Goal: Task Accomplishment & Management: Manage account settings

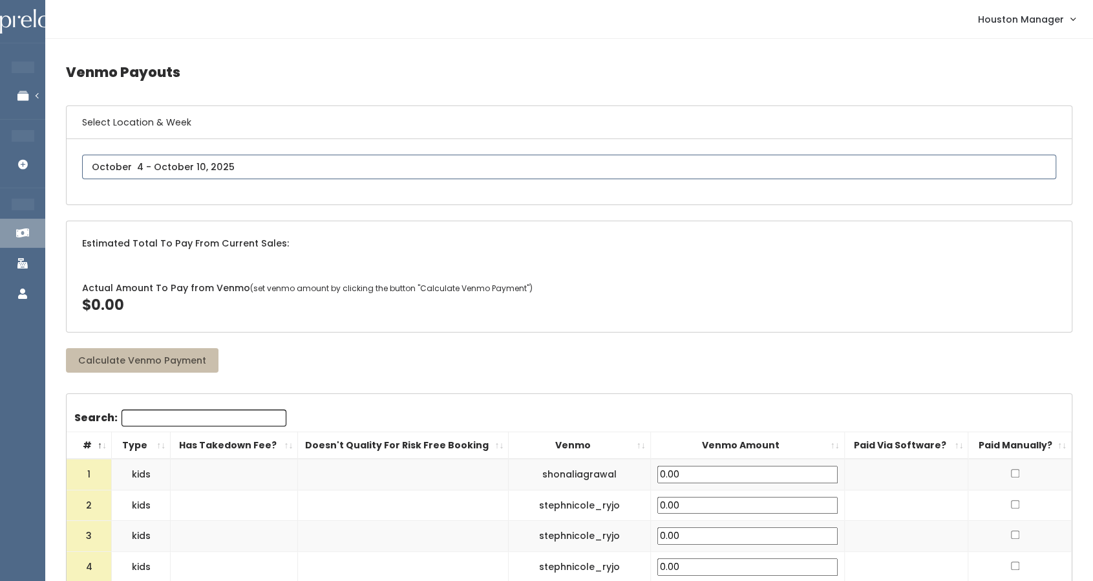
click at [186, 167] on input "text" at bounding box center [569, 167] width 974 height 25
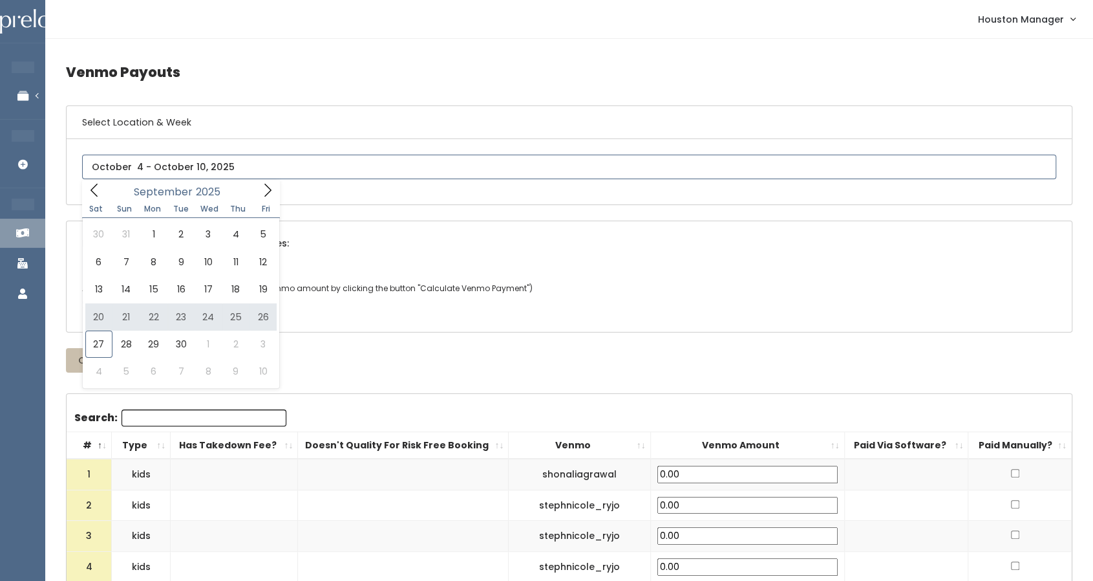
type input "[DATE] to [DATE]"
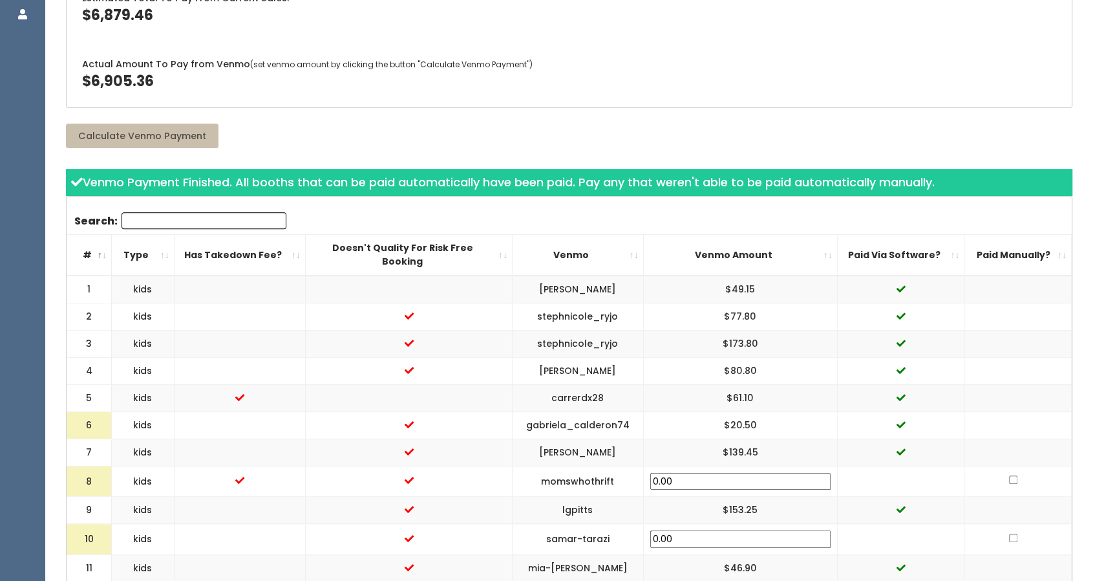
scroll to position [285, 0]
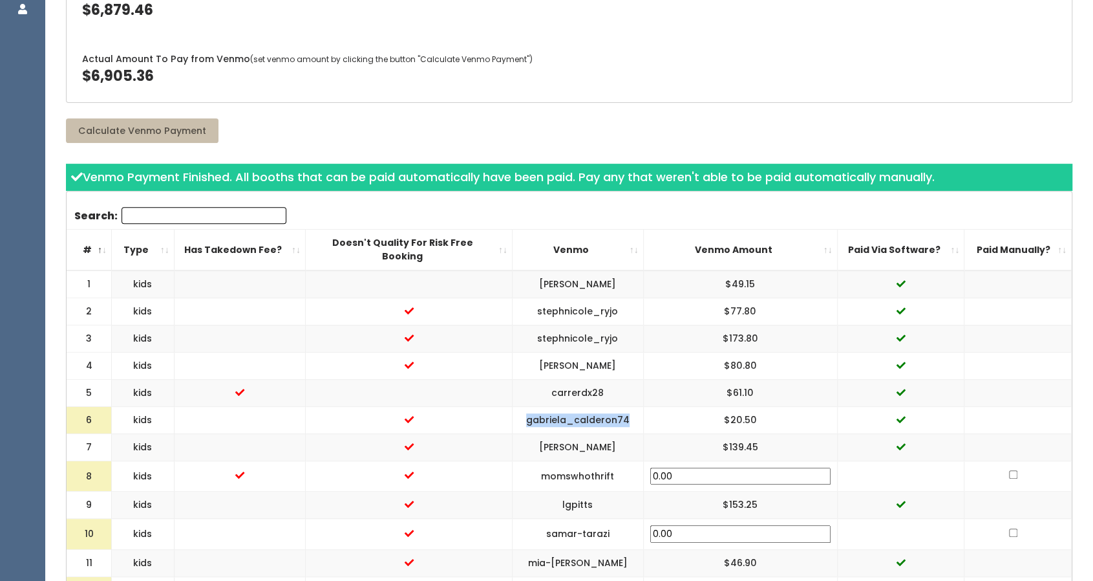
drag, startPoint x: 678, startPoint y: 403, endPoint x: 576, endPoint y: 405, distance: 102.2
click at [576, 406] on td "gabriela_calderon74" at bounding box center [577, 419] width 131 height 27
drag, startPoint x: 576, startPoint y: 405, endPoint x: 682, endPoint y: 401, distance: 106.1
click at [643, 406] on td "gabriela_calderon74" at bounding box center [577, 419] width 131 height 27
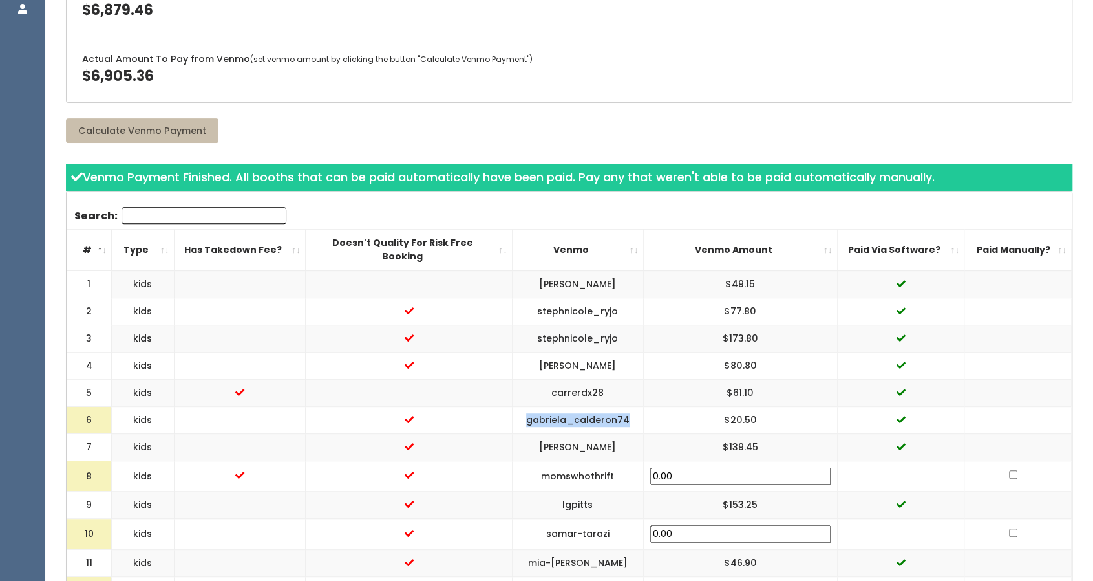
click at [643, 406] on td "gabriela_calderon74" at bounding box center [577, 419] width 131 height 27
drag, startPoint x: 672, startPoint y: 404, endPoint x: 583, endPoint y: 402, distance: 89.3
click at [578, 406] on td "gabriela_calderon74" at bounding box center [577, 419] width 131 height 27
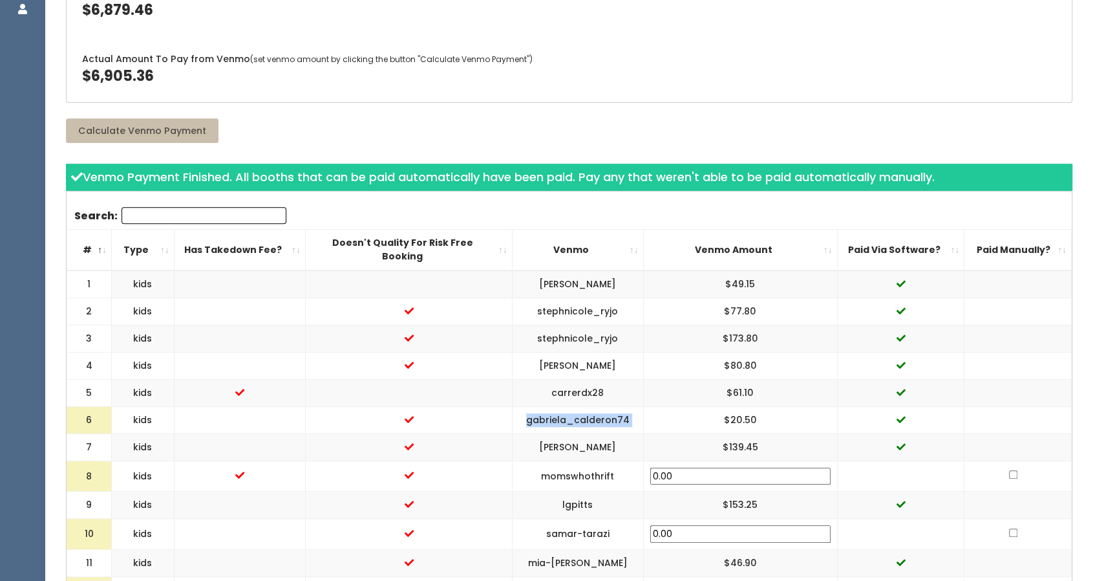
click at [574, 406] on td "gabriela_calderon74" at bounding box center [577, 419] width 131 height 27
drag, startPoint x: 576, startPoint y: 404, endPoint x: 674, endPoint y: 402, distance: 97.7
click at [643, 406] on td "gabriela_calderon74" at bounding box center [577, 419] width 131 height 27
click at [797, 412] on td "$20.50" at bounding box center [740, 419] width 194 height 27
click at [643, 406] on td "gabriela_calderon74" at bounding box center [577, 419] width 131 height 27
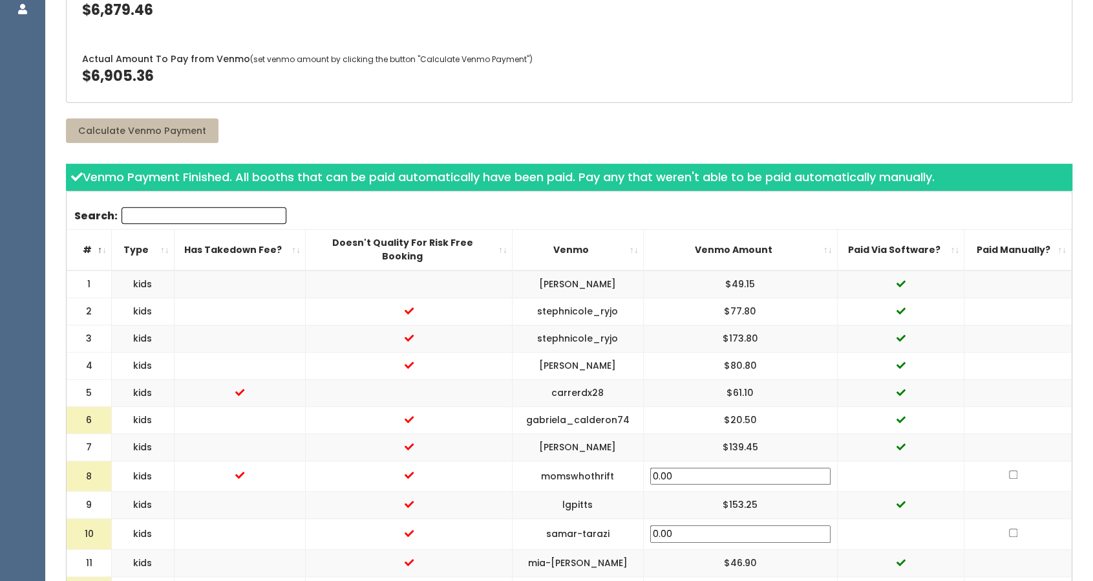
click at [643, 406] on td "gabriela_calderon74" at bounding box center [577, 419] width 131 height 27
click at [766, 406] on td "$20.50" at bounding box center [740, 419] width 194 height 27
click at [596, 406] on td "gabriela_calderon74" at bounding box center [577, 419] width 131 height 27
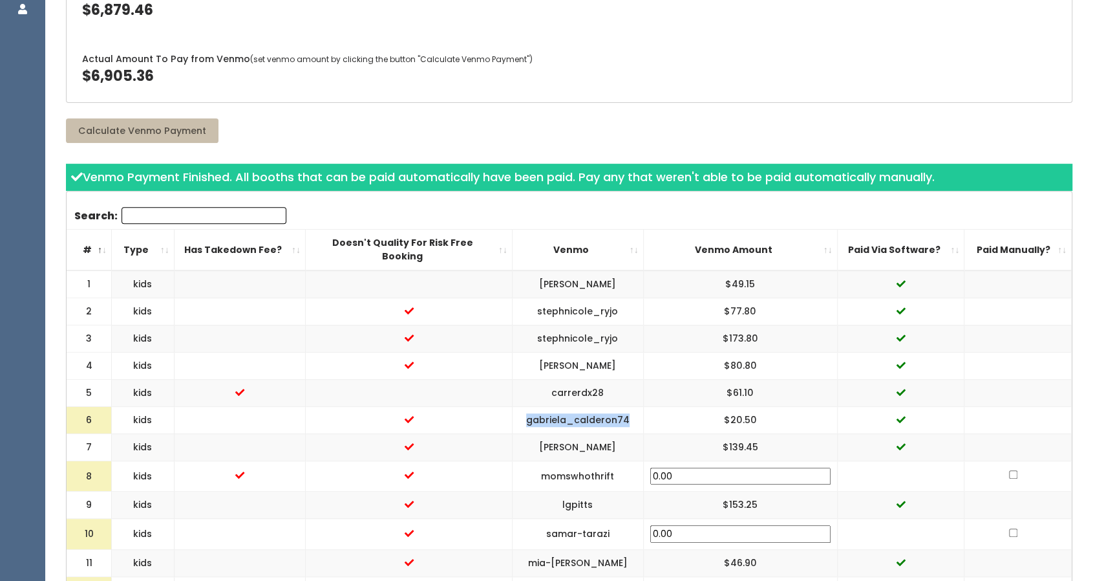
click at [596, 406] on td "gabriela_calderon74" at bounding box center [577, 419] width 131 height 27
click at [901, 406] on td at bounding box center [900, 419] width 127 height 27
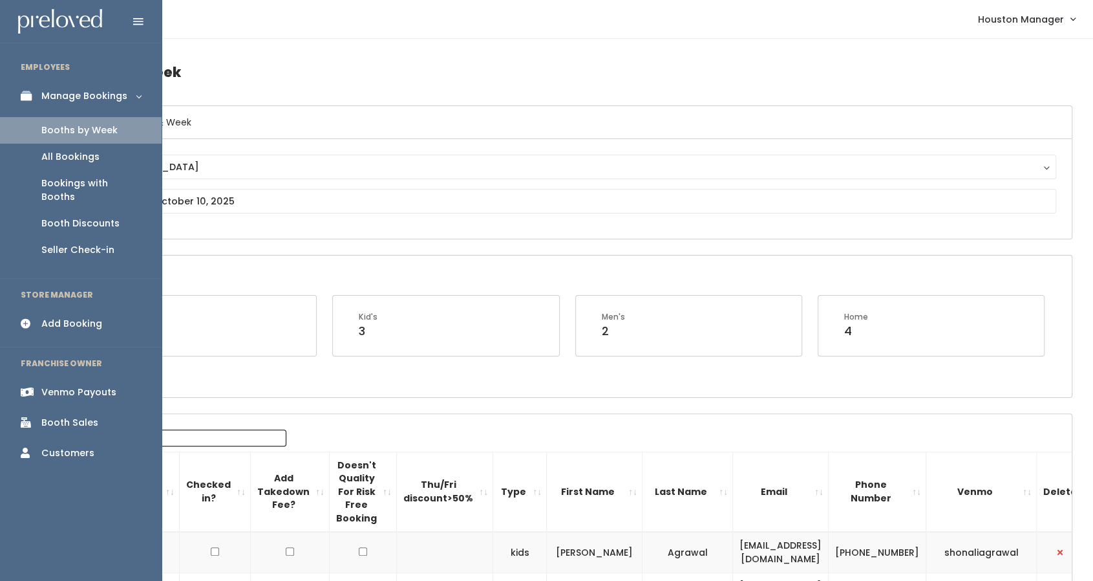
click at [60, 217] on div "Booth Discounts" at bounding box center [80, 224] width 78 height 14
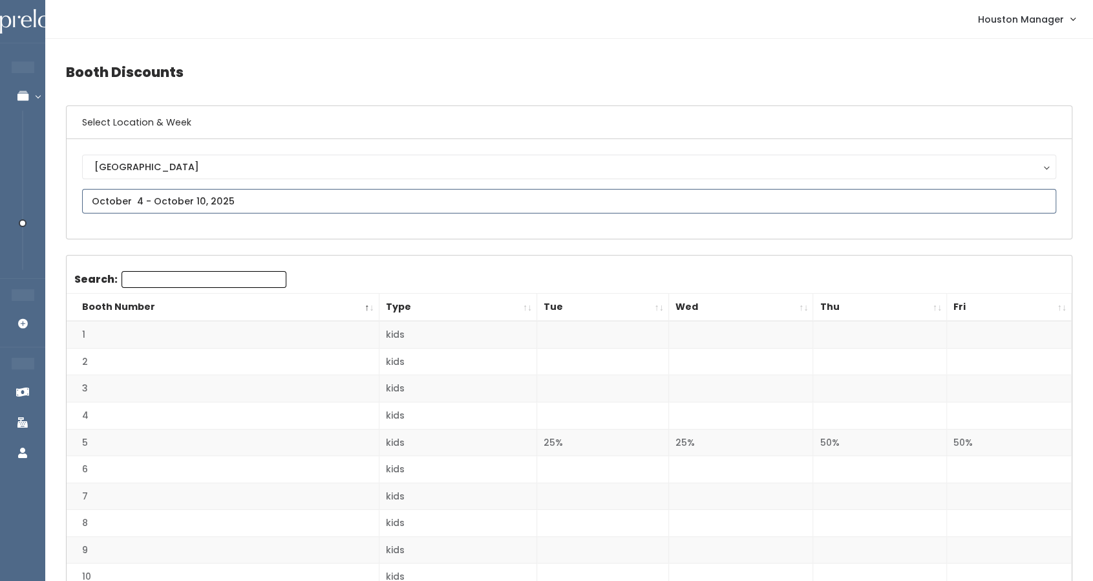
click at [142, 210] on input "text" at bounding box center [569, 201] width 974 height 25
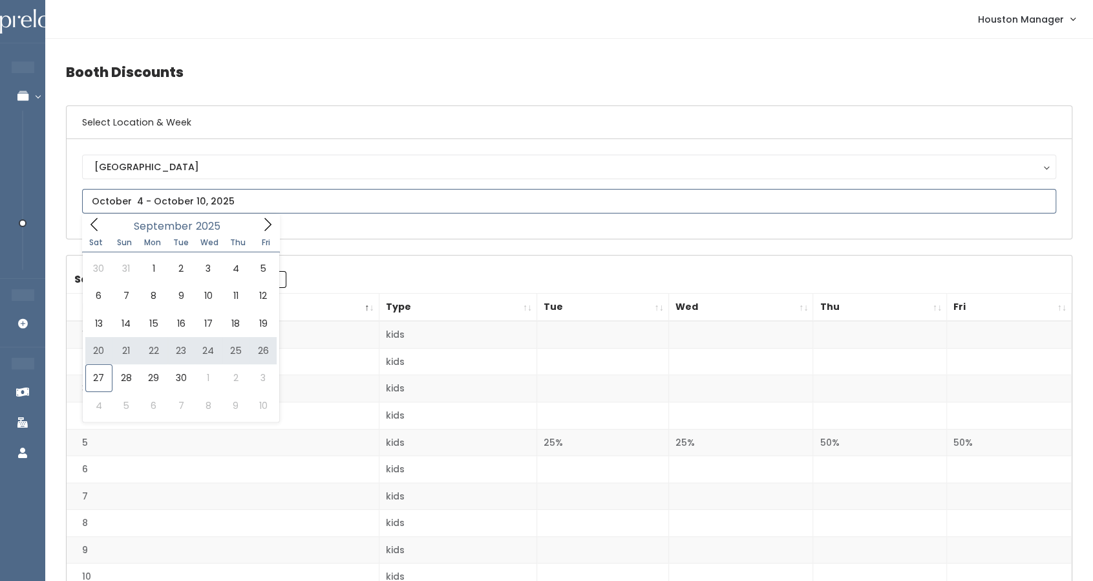
type input "[DATE] to [DATE]"
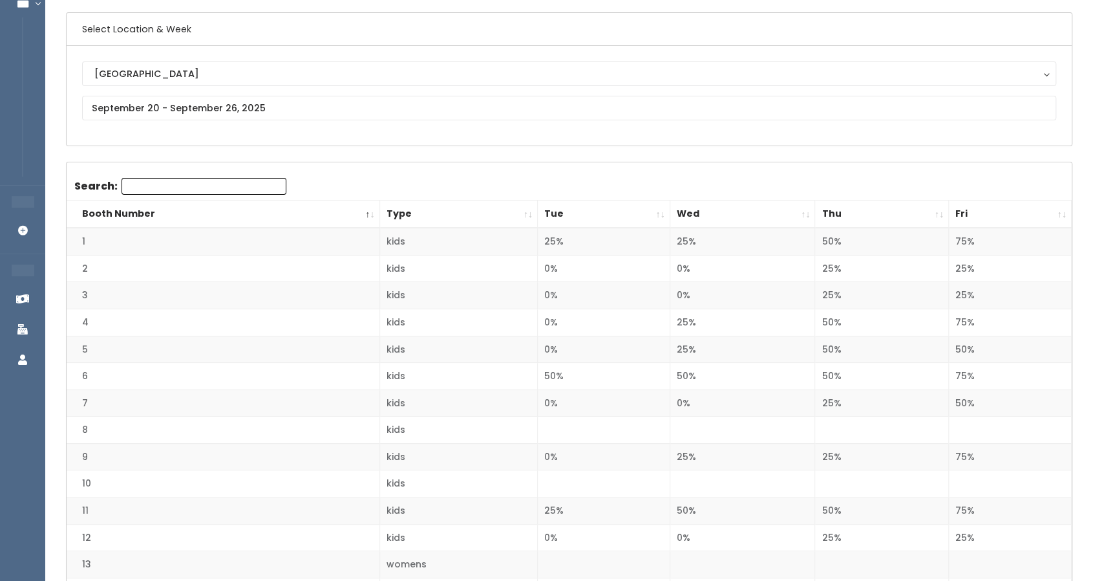
scroll to position [106, 0]
